Goal: Task Accomplishment & Management: Use online tool/utility

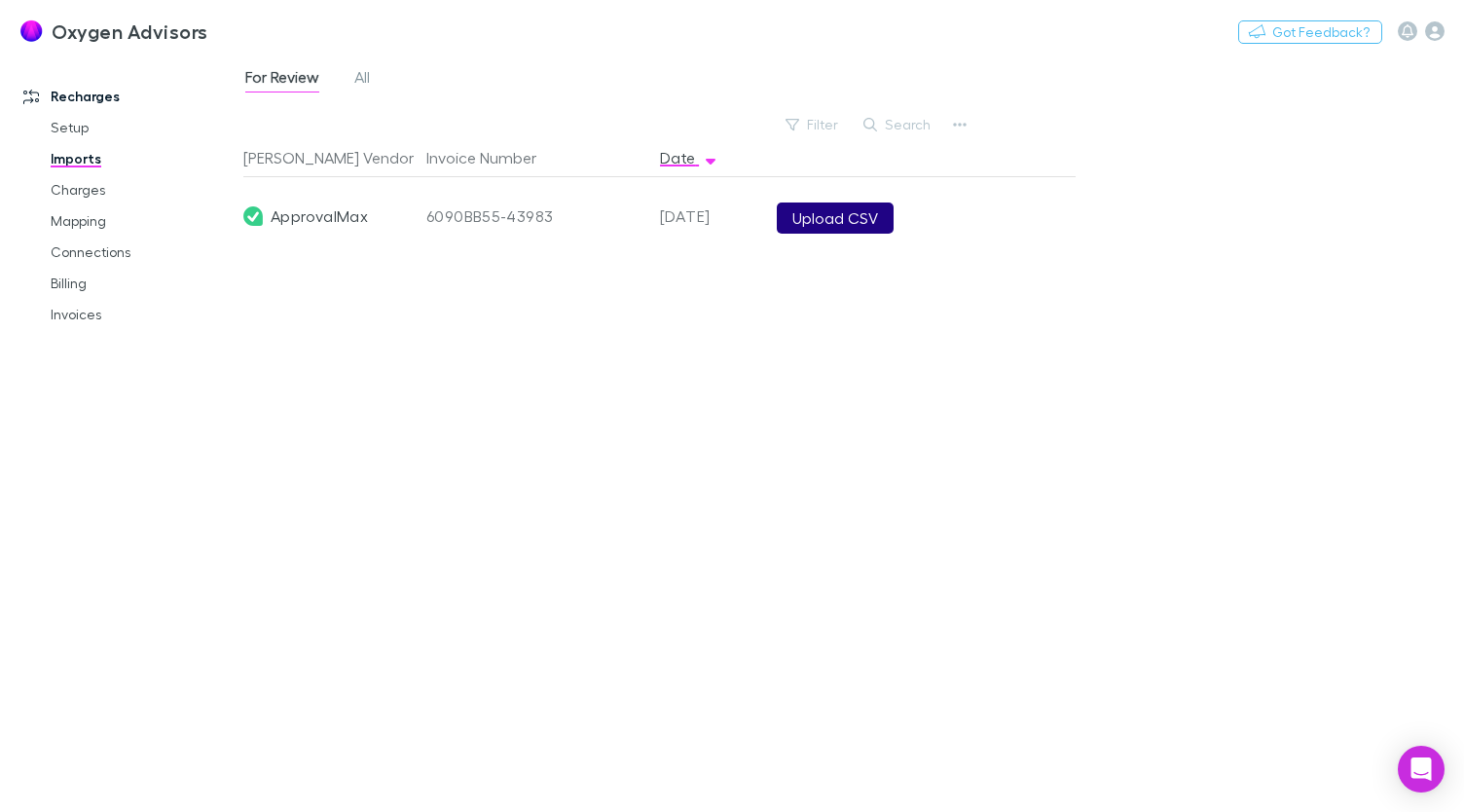
click at [842, 232] on button "Upload CSV" at bounding box center [836, 218] width 117 height 31
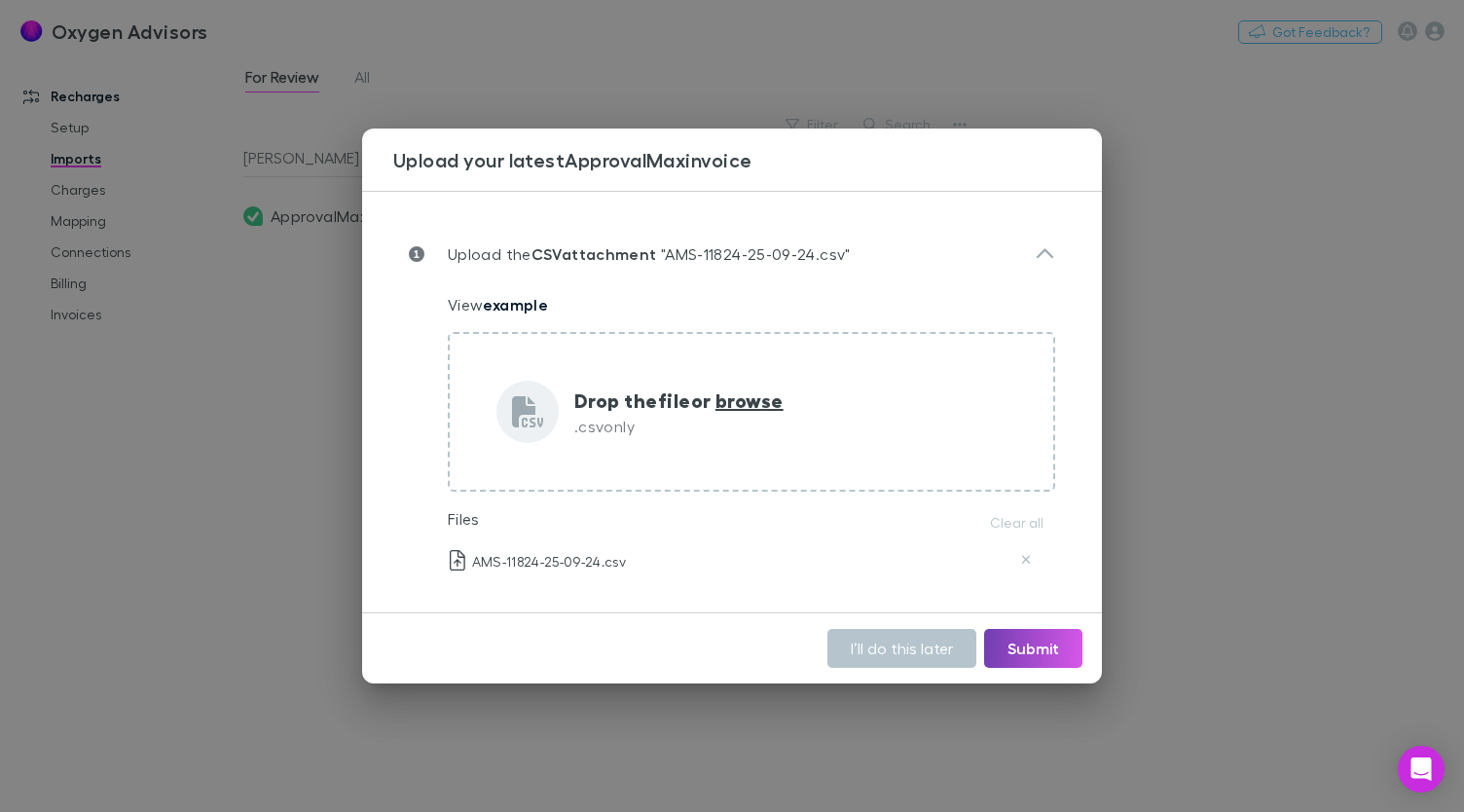
click at [1039, 646] on button "Submit" at bounding box center [1033, 649] width 99 height 39
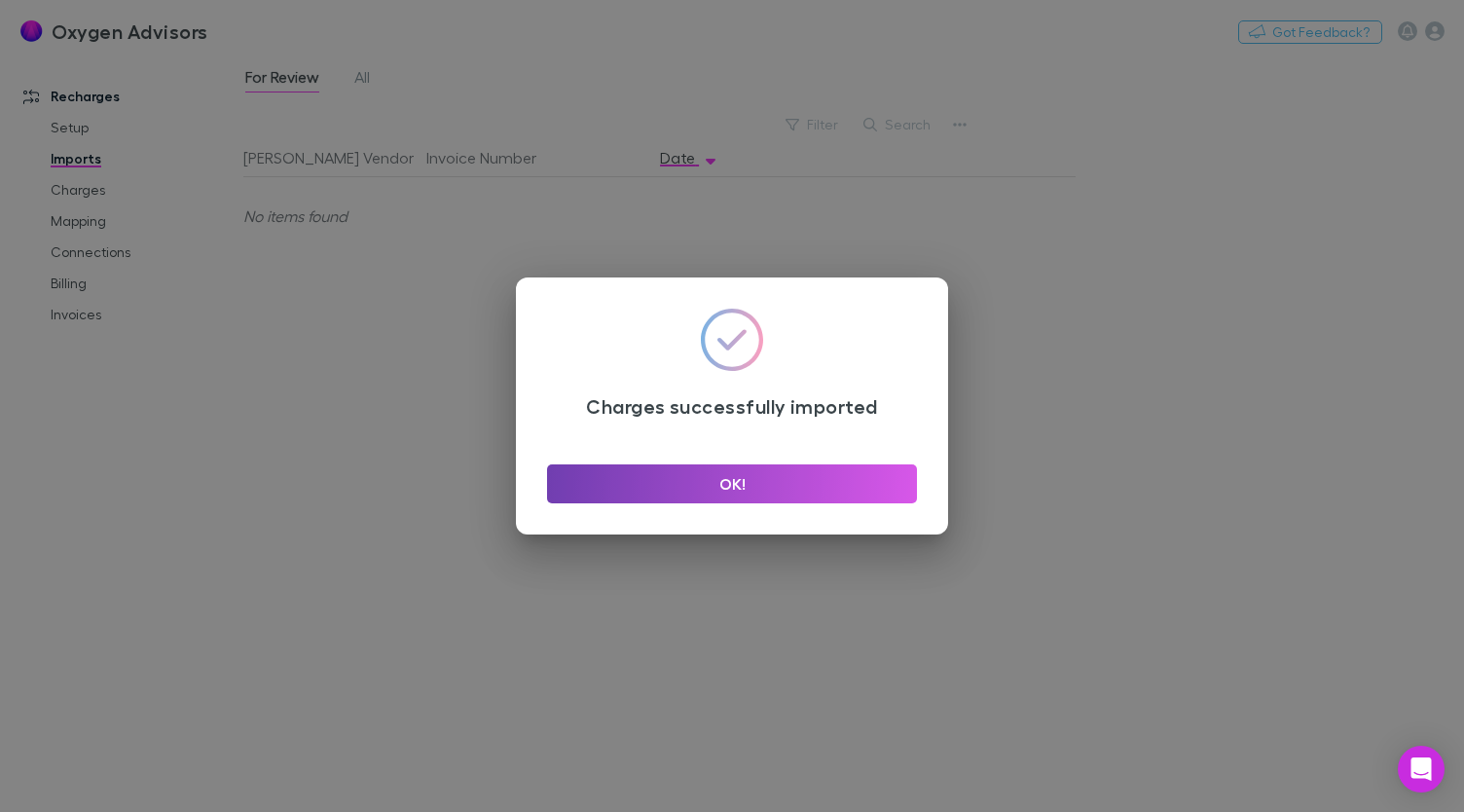
click at [736, 490] on button "OK!" at bounding box center [732, 484] width 370 height 39
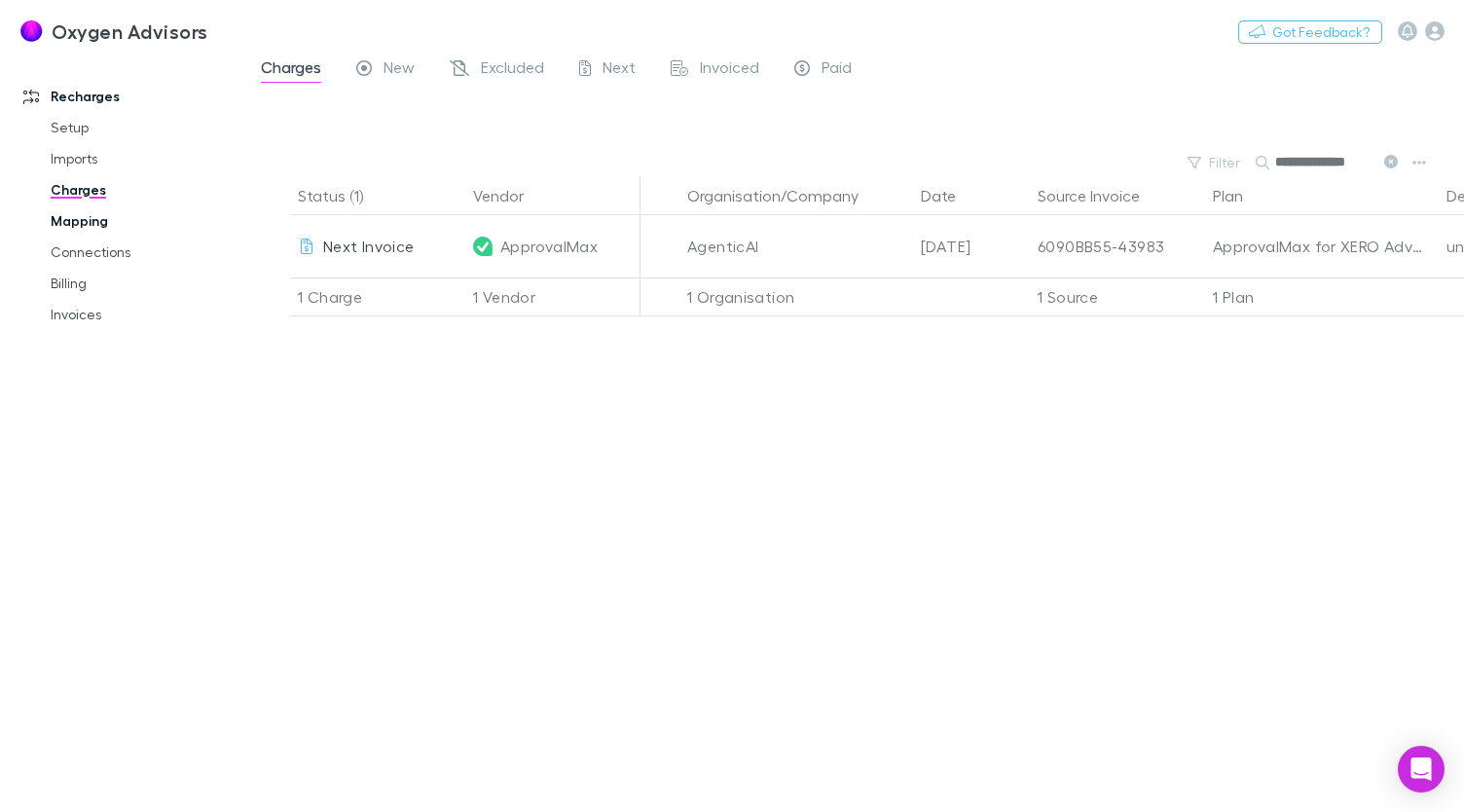
click at [102, 226] on link "Mapping" at bounding box center [143, 221] width 223 height 31
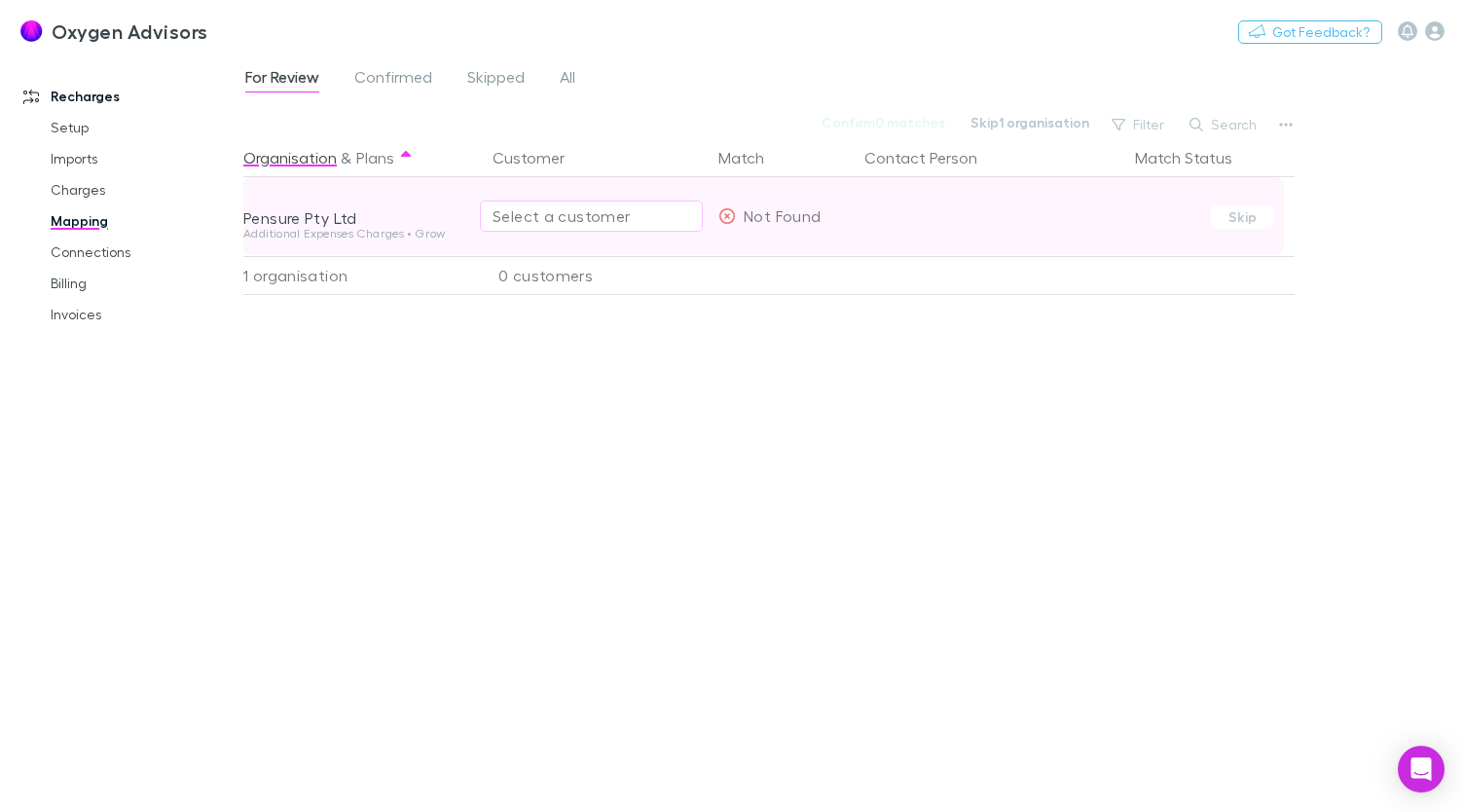
click at [598, 219] on div "Select a customer" at bounding box center [591, 216] width 197 height 23
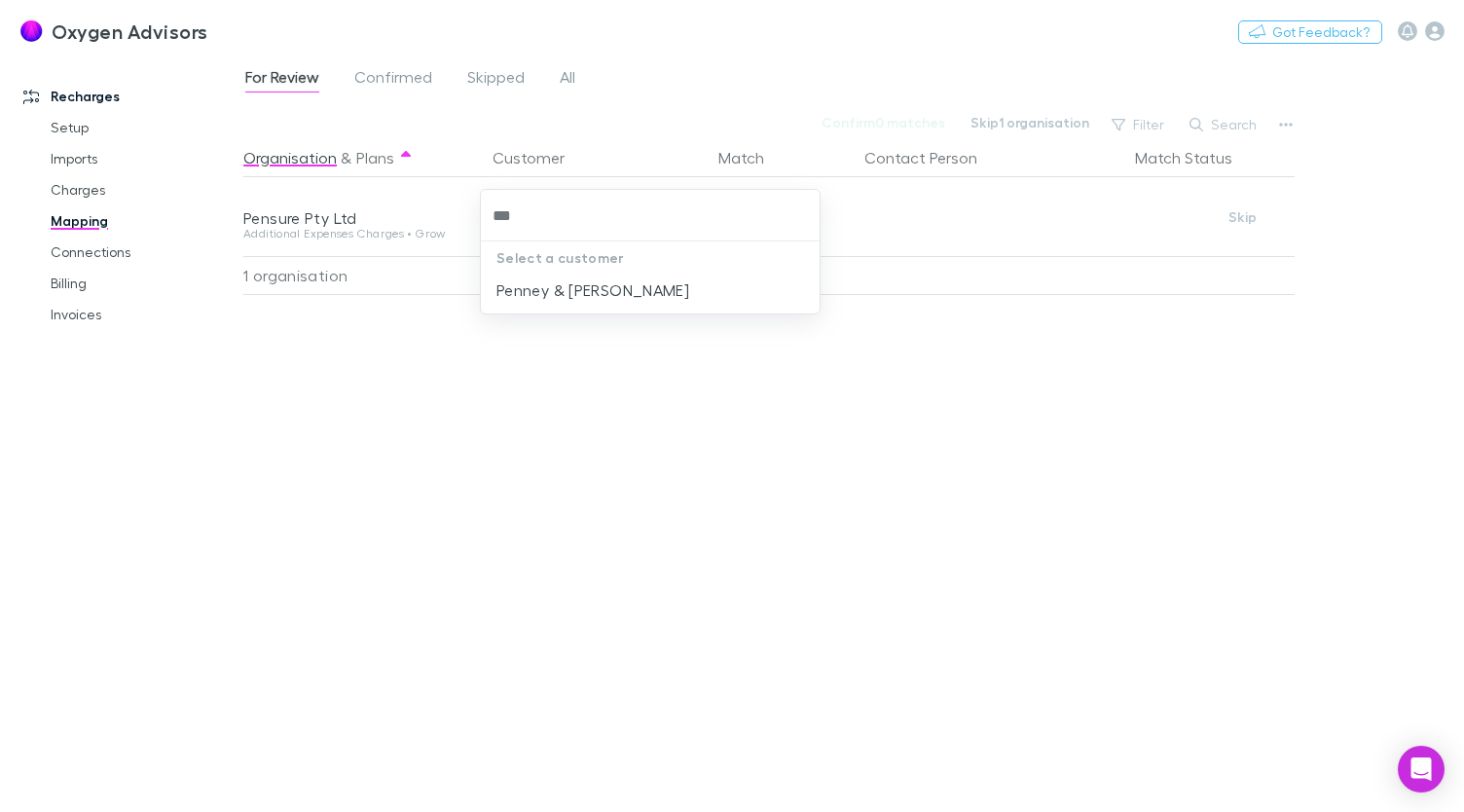
type input "***"
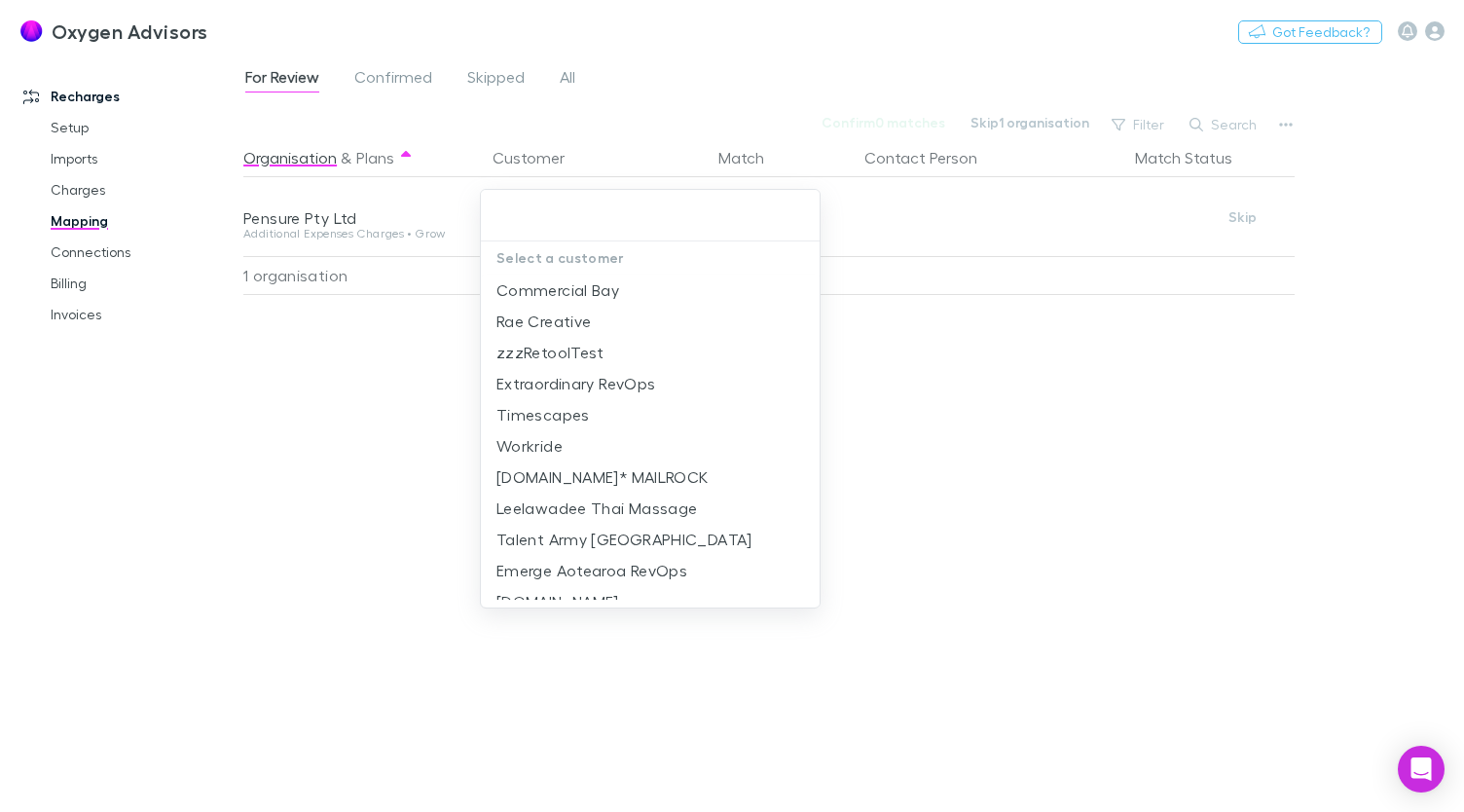
click at [546, 616] on div at bounding box center [732, 406] width 1464 height 812
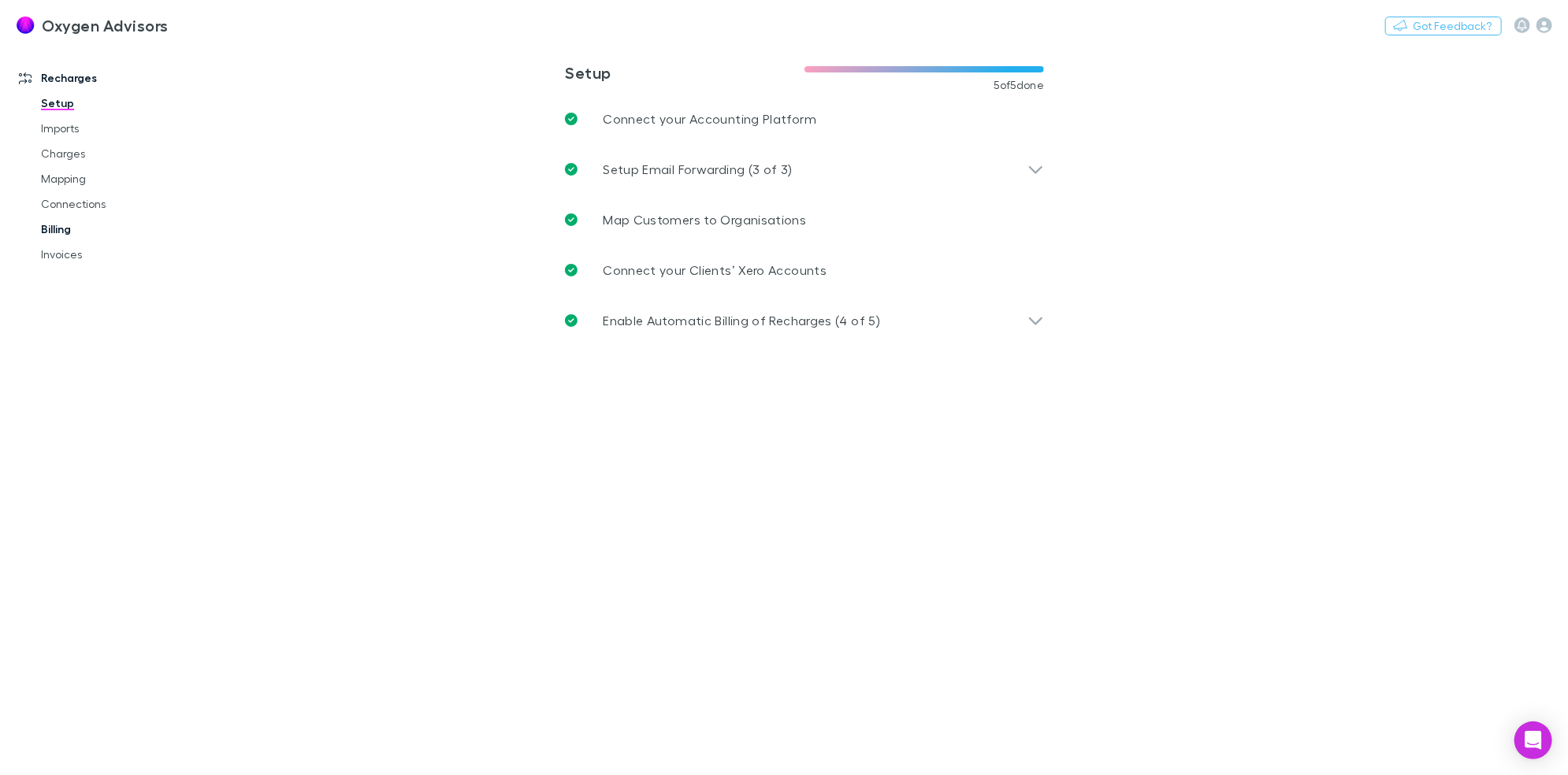
click at [58, 229] on link "Billing" at bounding box center [119, 229] width 189 height 25
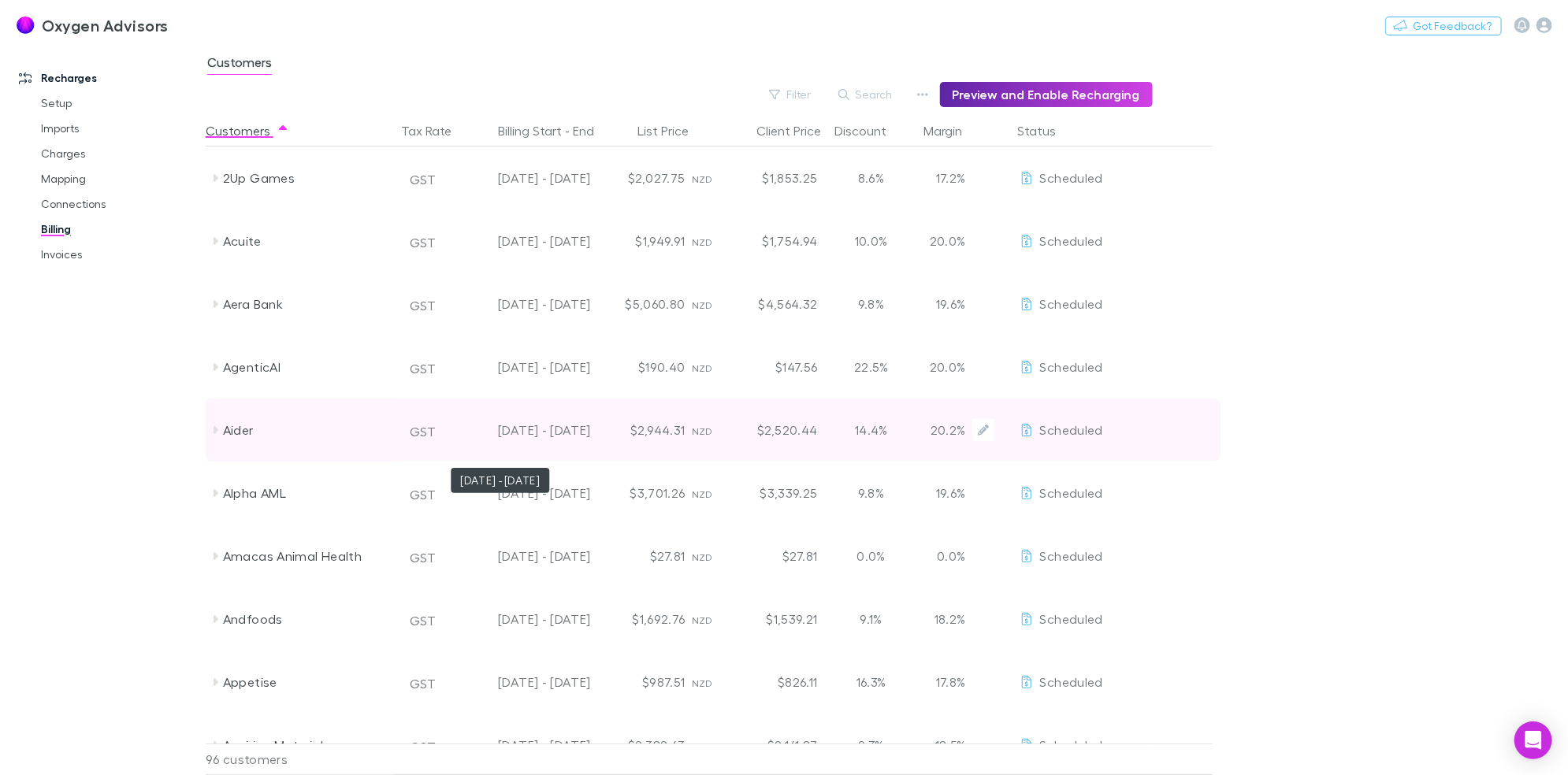
scroll to position [394, 0]
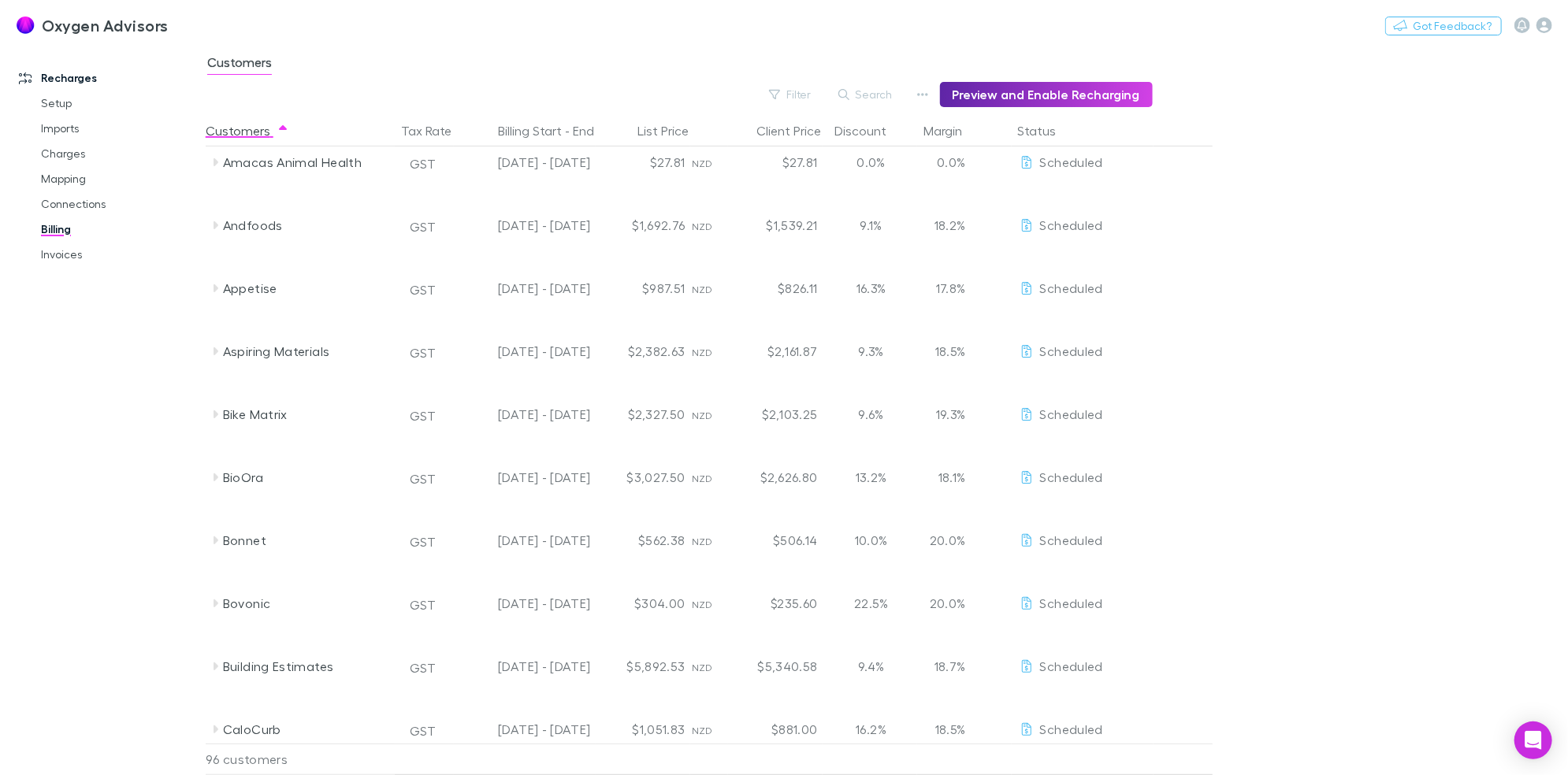
click at [883, 82] on div "Search" at bounding box center [866, 95] width 72 height 25
click at [873, 94] on button "Search" at bounding box center [866, 95] width 72 height 19
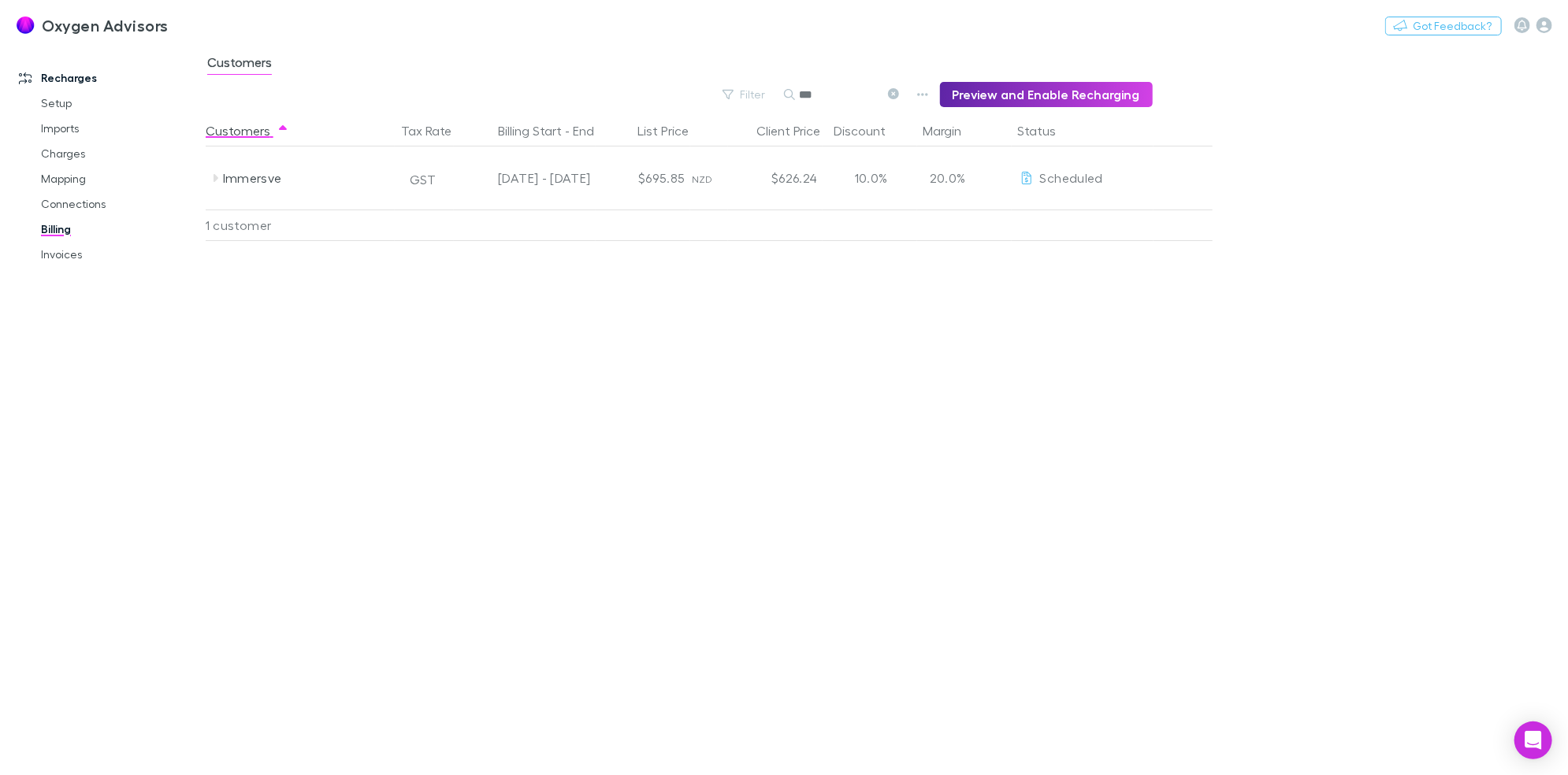
scroll to position [0, 0]
click at [873, 94] on input "***" at bounding box center [839, 95] width 79 height 22
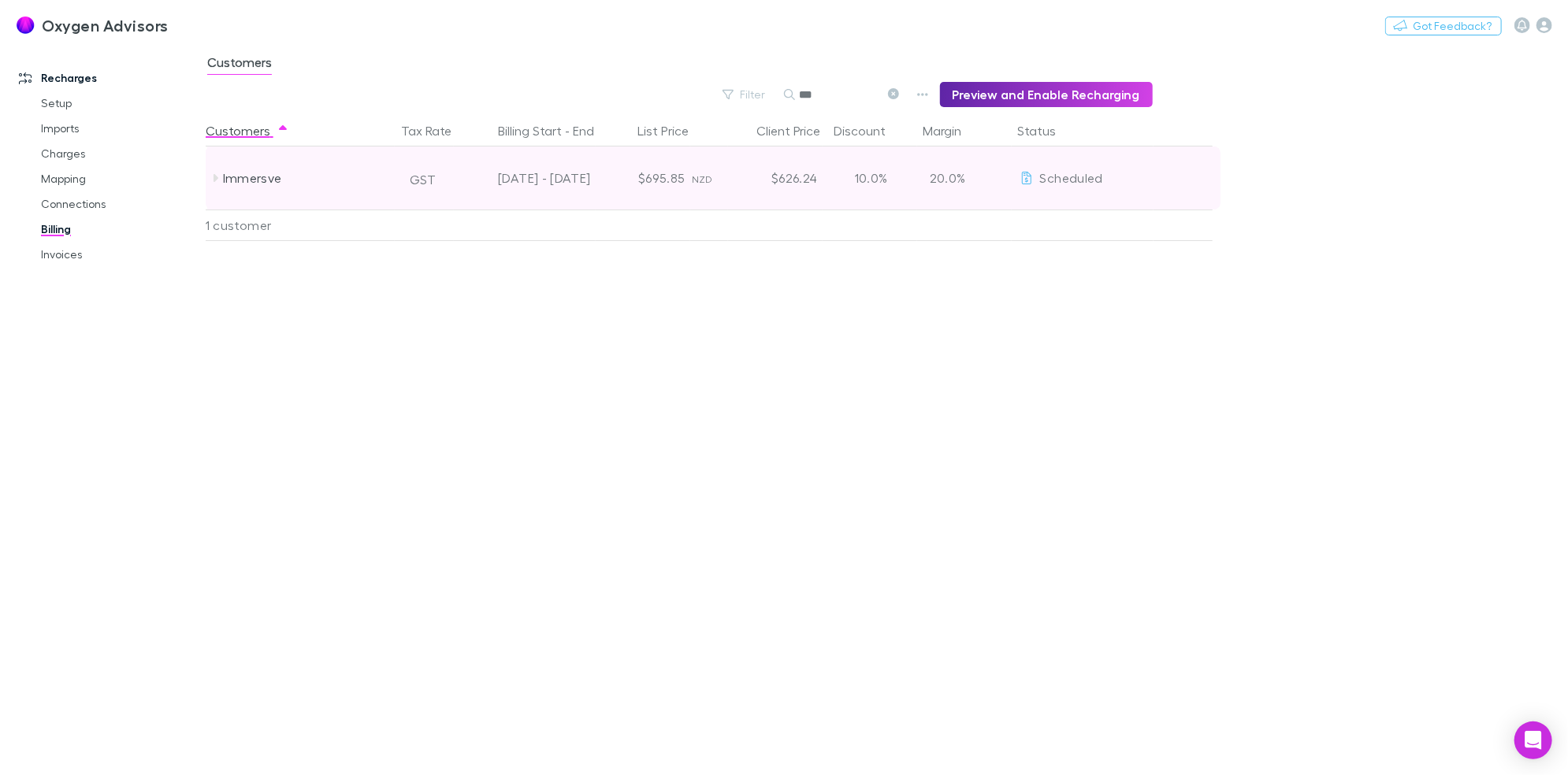
type input "***"
click at [216, 180] on icon at bounding box center [215, 178] width 13 height 13
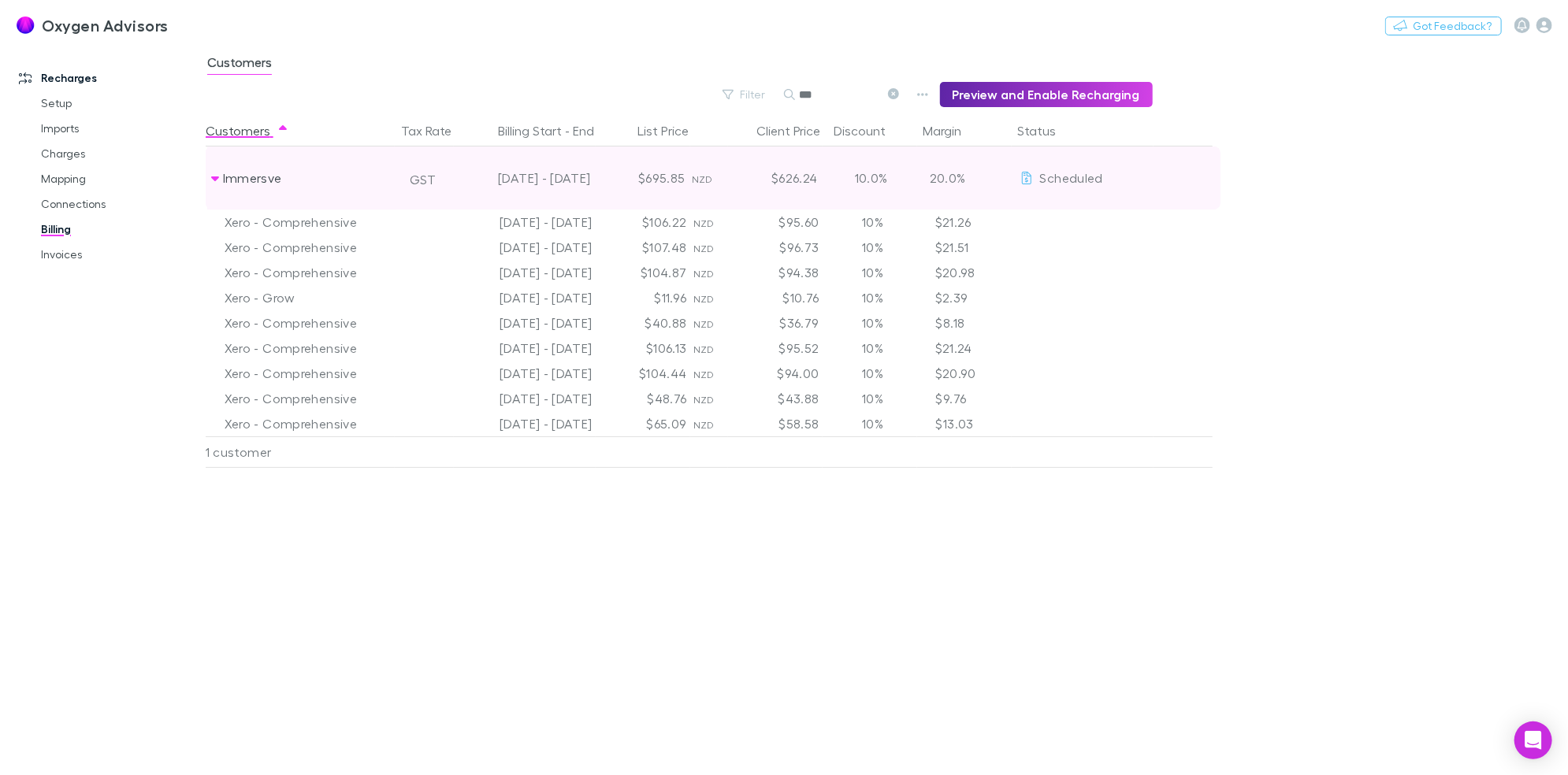
click at [216, 180] on icon at bounding box center [215, 178] width 13 height 13
